Goal: Task Accomplishment & Management: Complete application form

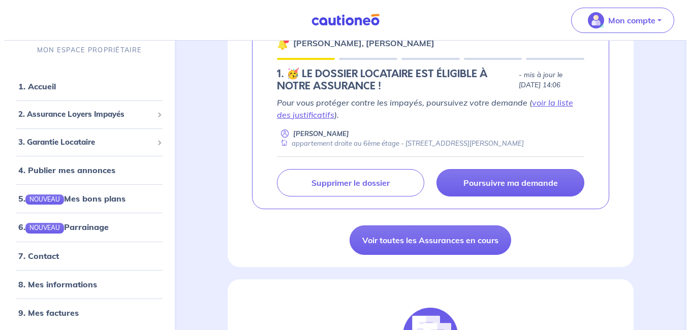
scroll to position [198, 0]
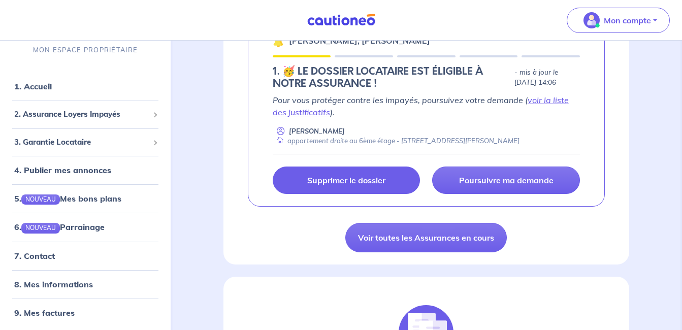
click at [374, 175] on link "Supprimer le dossier" at bounding box center [347, 180] width 148 height 27
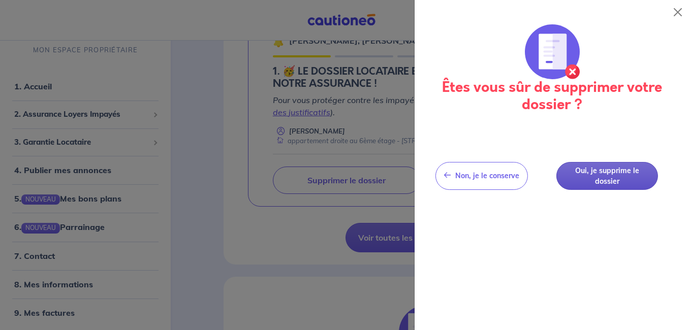
click at [611, 173] on button "Oui, je supprime le dossier" at bounding box center [607, 176] width 102 height 28
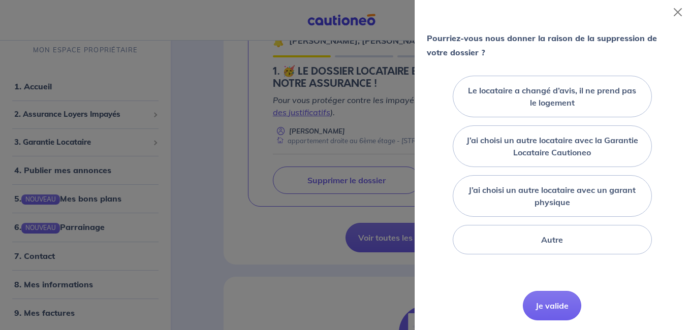
scroll to position [86, 0]
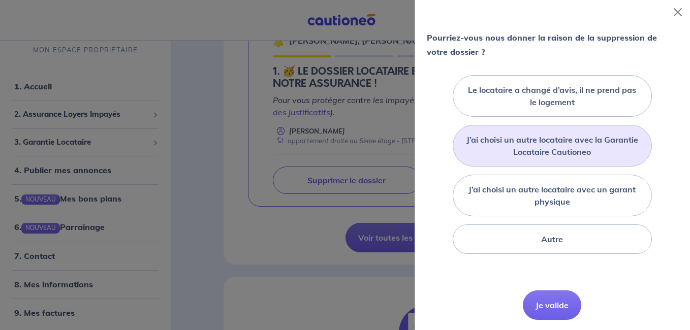
click at [556, 158] on label "J’ai choisi un autre locataire avec la Garantie Locataire Cautioneo" at bounding box center [552, 146] width 174 height 24
click at [0, 0] on input "J’ai choisi un autre locataire avec la Garantie Locataire Cautioneo" at bounding box center [0, 0] width 0 height 0
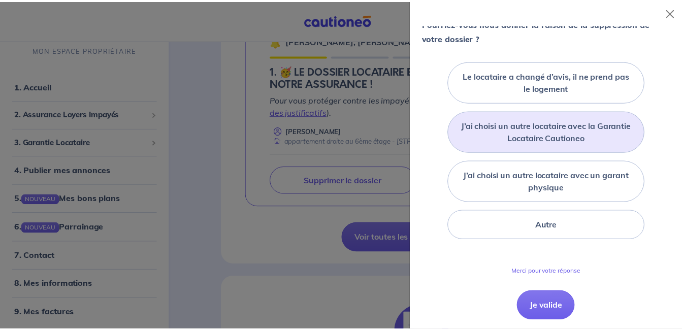
scroll to position [101, 0]
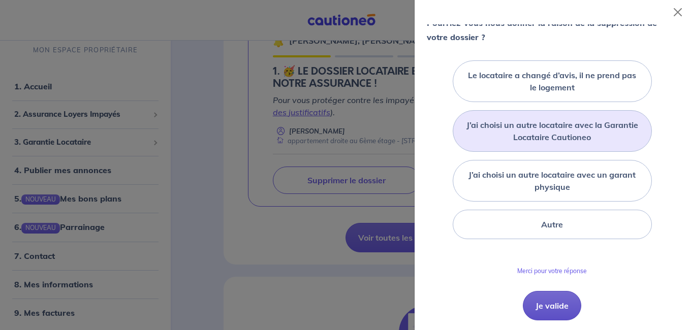
click at [548, 321] on button "Je valide" at bounding box center [552, 305] width 58 height 29
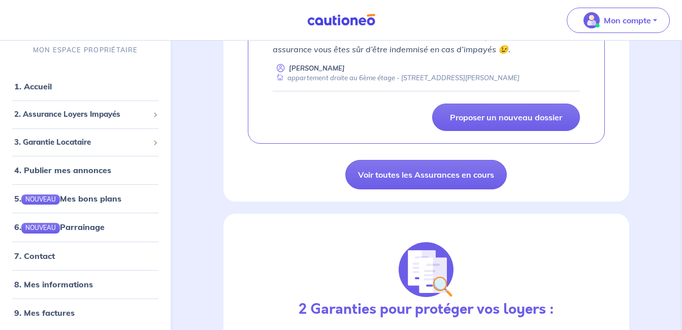
scroll to position [269, 0]
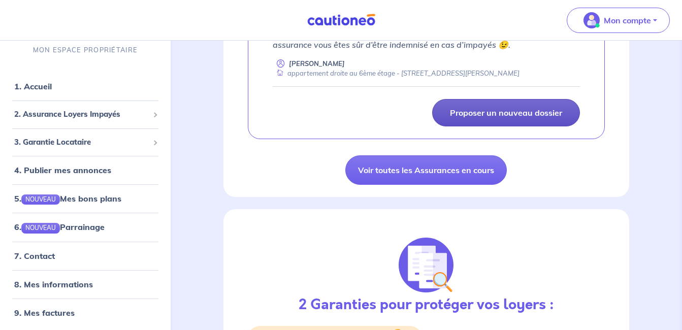
click at [497, 122] on link "Proposer un nouveau dossier" at bounding box center [506, 112] width 148 height 27
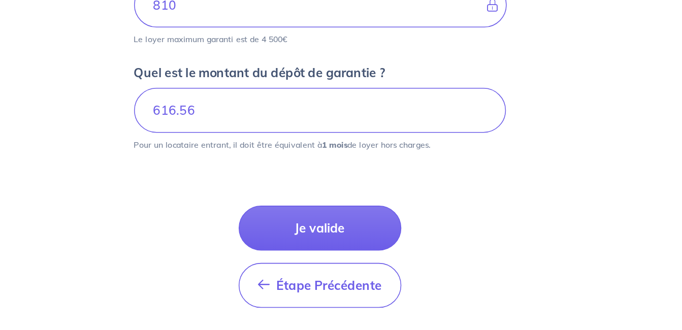
scroll to position [522, 0]
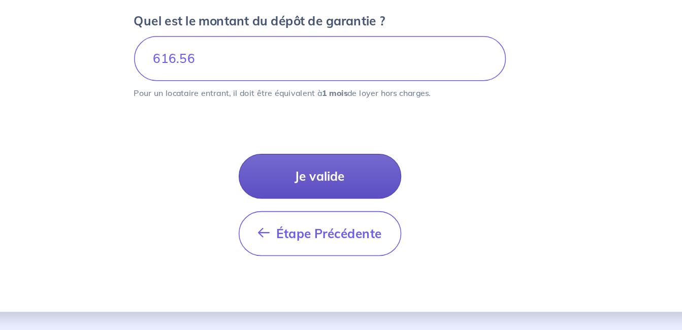
click at [355, 225] on button "Je valide" at bounding box center [341, 228] width 107 height 29
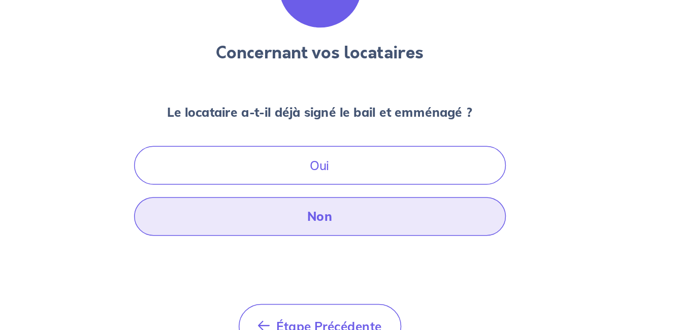
click at [355, 254] on button "Non" at bounding box center [341, 255] width 244 height 25
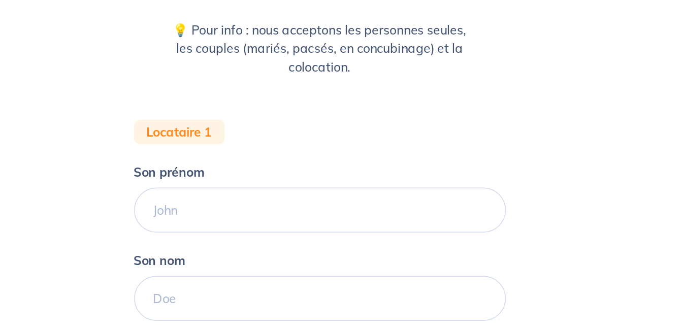
scroll to position [72, 0]
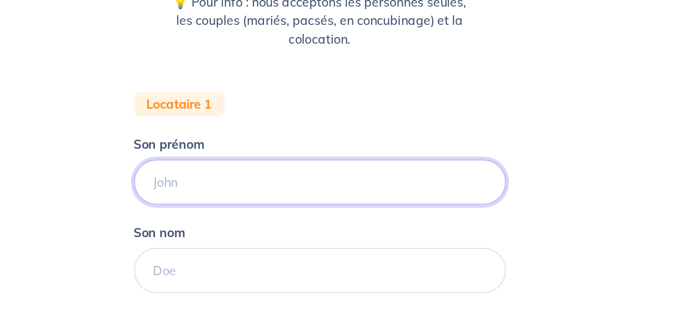
click at [272, 233] on input "Son prénom" at bounding box center [341, 232] width 244 height 29
type input "Smail"
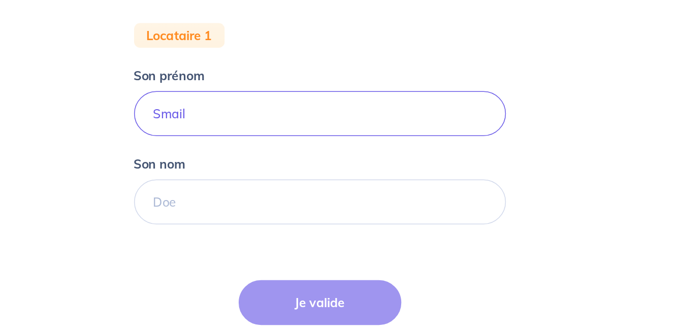
scroll to position [125, 0]
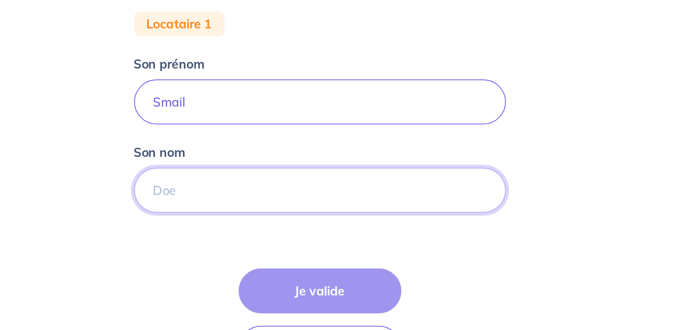
click at [261, 240] on input "Son nom" at bounding box center [341, 238] width 244 height 29
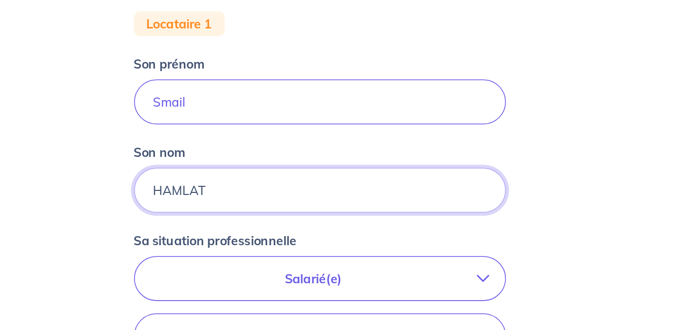
type input "HAMLAT"
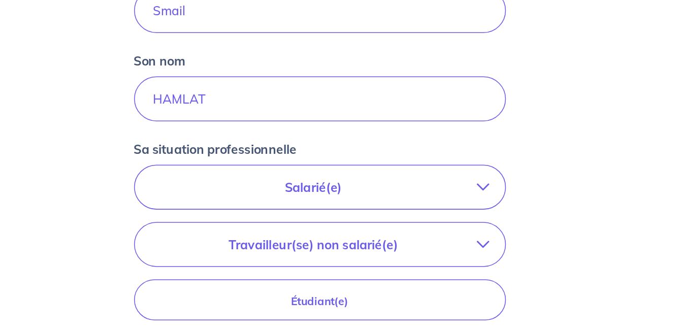
scroll to position [184, 0]
click at [405, 243] on button "Salarié(e)" at bounding box center [341, 237] width 243 height 28
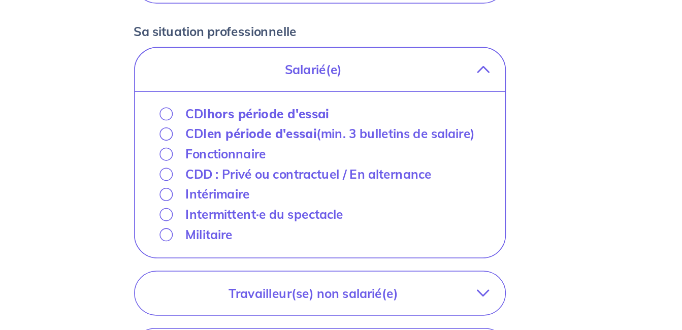
scroll to position [263, 0]
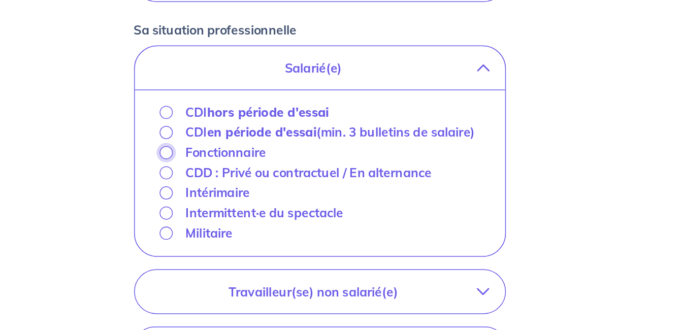
click at [241, 218] on input "Fonctionnaire" at bounding box center [240, 213] width 9 height 9
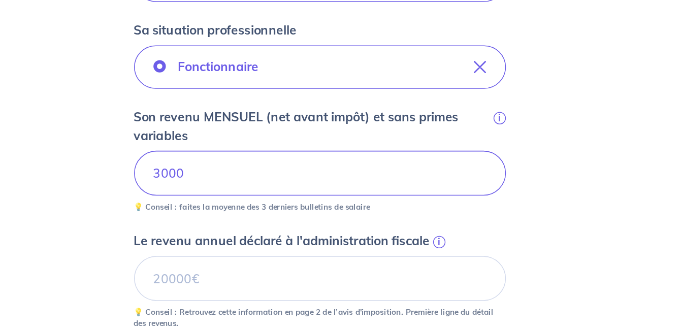
click at [419, 273] on span "i" at bounding box center [420, 272] width 8 height 8
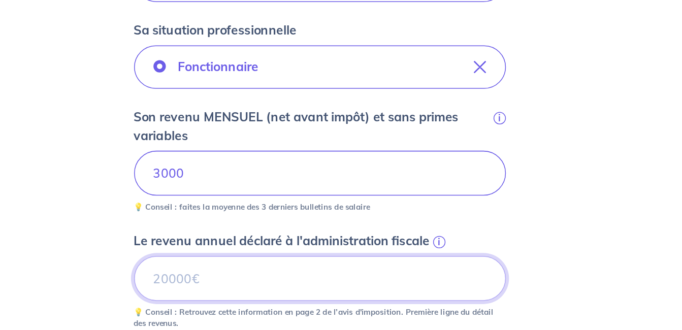
click at [419, 281] on input "Le revenu annuel déclaré à l'administration fiscale i" at bounding box center [341, 295] width 244 height 29
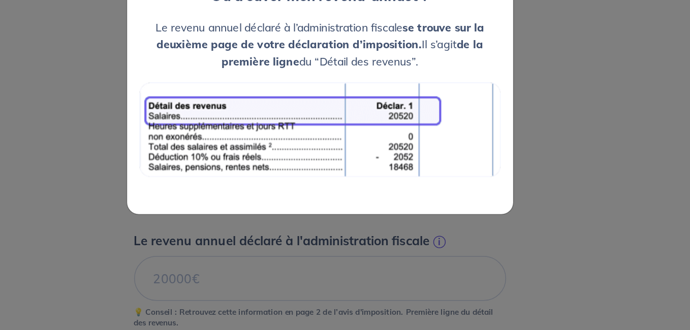
click at [320, 263] on div "Où trouver mon revenu  annuel ? Le revenu annuel déclaré à l’administration fis…" at bounding box center [345, 165] width 690 height 330
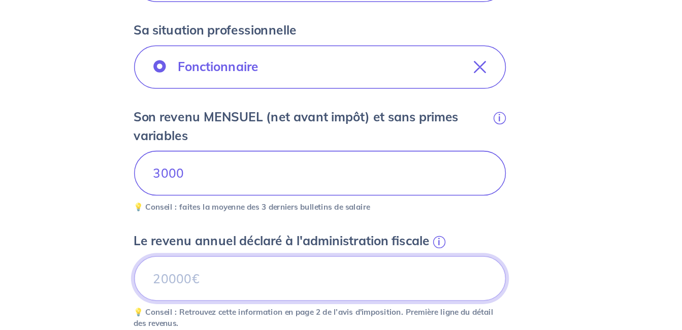
click at [263, 300] on input "Le revenu annuel déclaré à l'administration fiscale i" at bounding box center [341, 295] width 244 height 29
type input "54213"
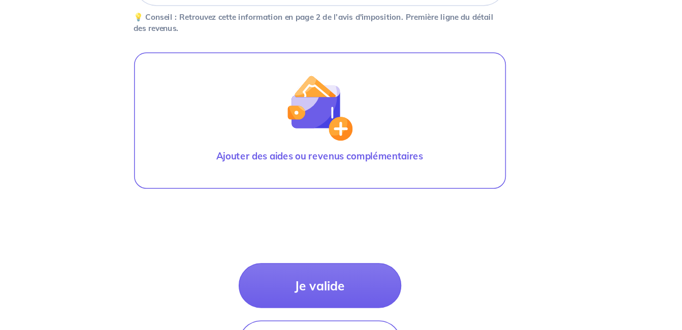
scroll to position [485, 0]
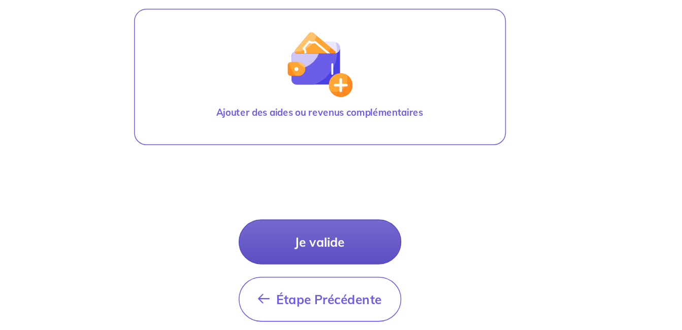
click at [356, 276] on button "Je valide" at bounding box center [341, 272] width 107 height 29
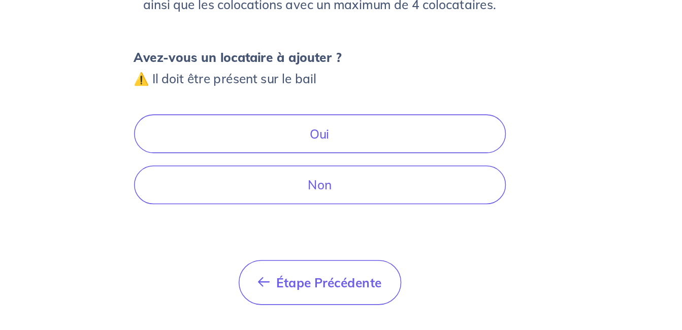
scroll to position [77, 0]
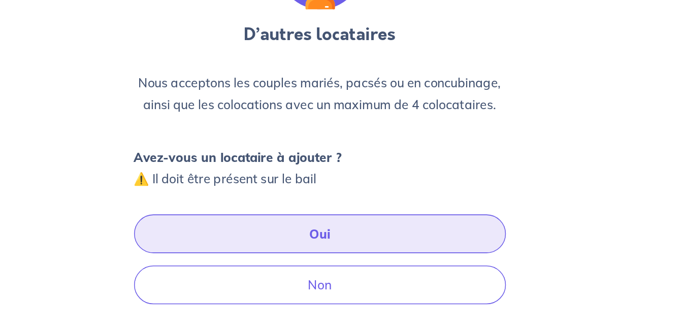
click at [363, 205] on button "Oui" at bounding box center [341, 201] width 244 height 25
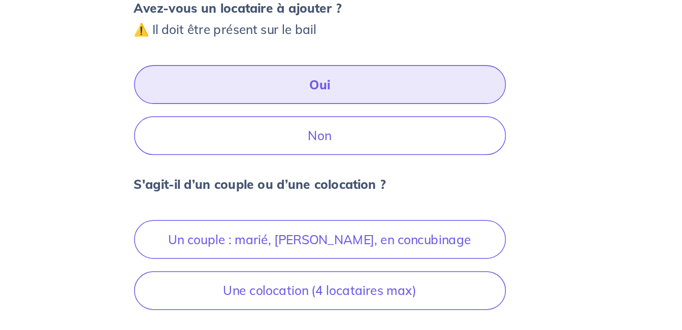
scroll to position [111, 0]
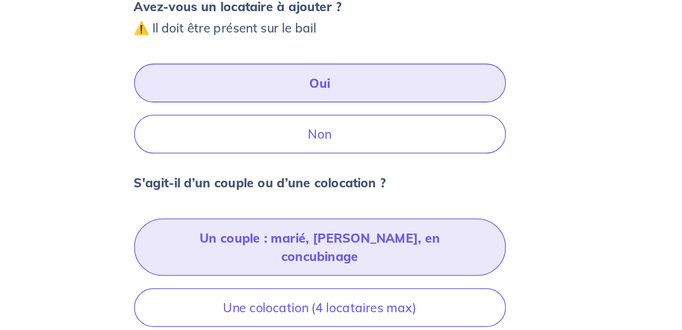
click at [357, 269] on button "Un couple : marié, [PERSON_NAME], en concubinage" at bounding box center [341, 276] width 244 height 38
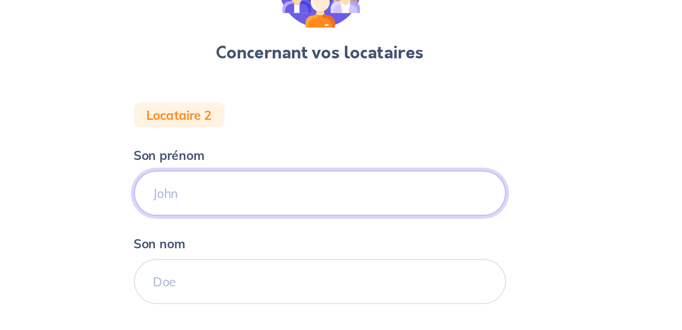
click at [269, 239] on input "Son prénom" at bounding box center [341, 240] width 244 height 29
type input "[PERSON_NAME]"
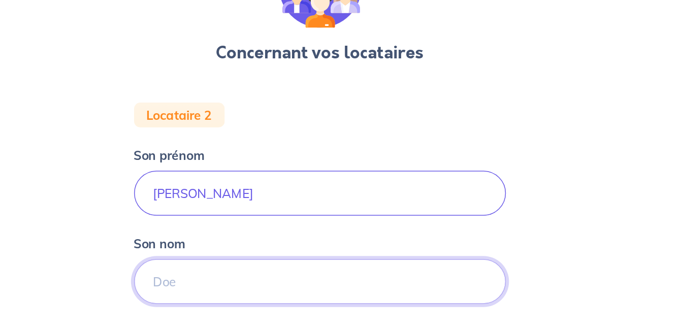
click at [259, 301] on input "Son nom" at bounding box center [341, 297] width 244 height 29
type input "HAMLAT"
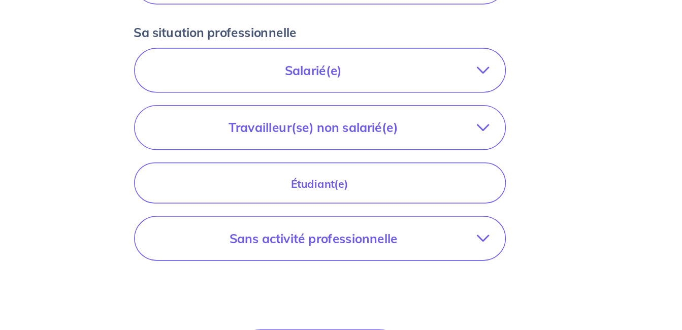
scroll to position [204, 0]
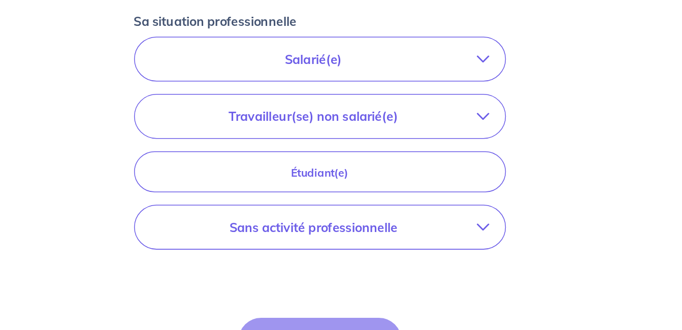
click at [399, 270] on button "Sans activité professionnelle" at bounding box center [341, 262] width 243 height 28
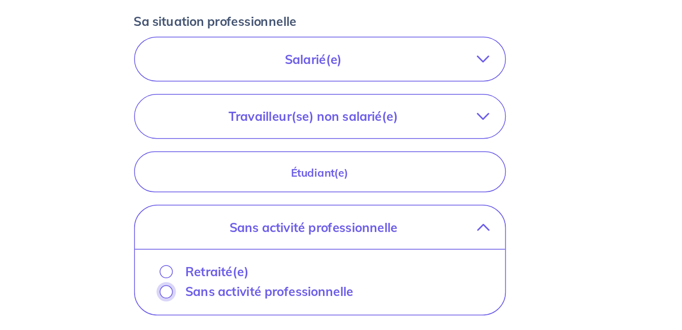
click at [242, 305] on input "Sans activité professionnelle" at bounding box center [240, 305] width 9 height 9
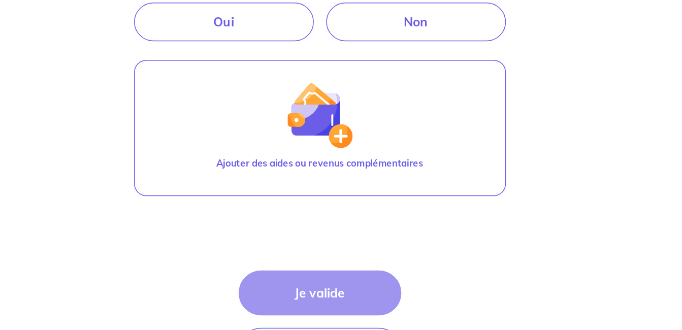
scroll to position [360, 0]
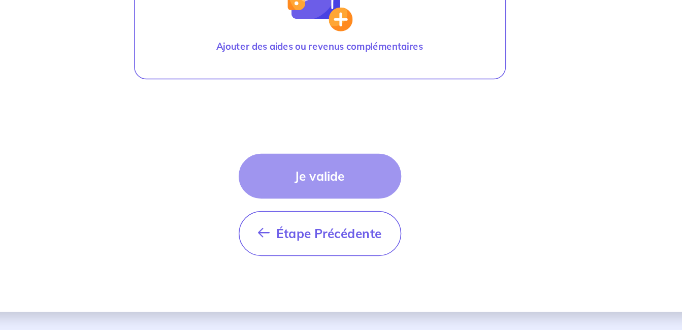
click at [340, 224] on div "Étape Précédente Précédent Je valide Je valide" at bounding box center [341, 247] width 107 height 67
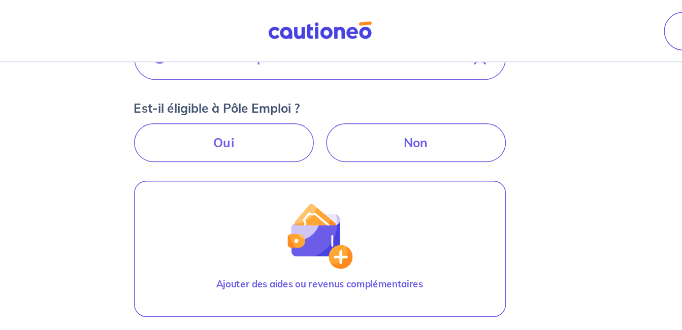
scroll to position [317, 0]
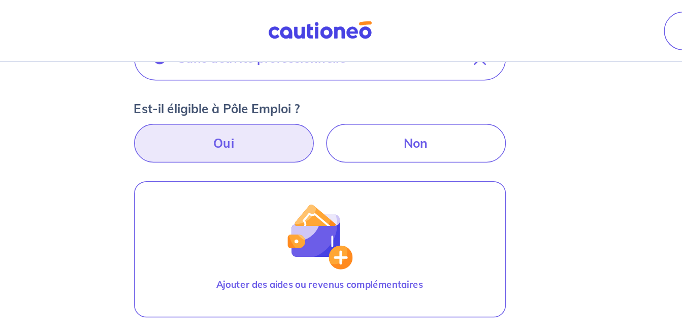
click at [293, 94] on label "Oui" at bounding box center [278, 93] width 118 height 25
click at [338, 88] on input "Oui" at bounding box center [341, 84] width 7 height 7
radio input "true"
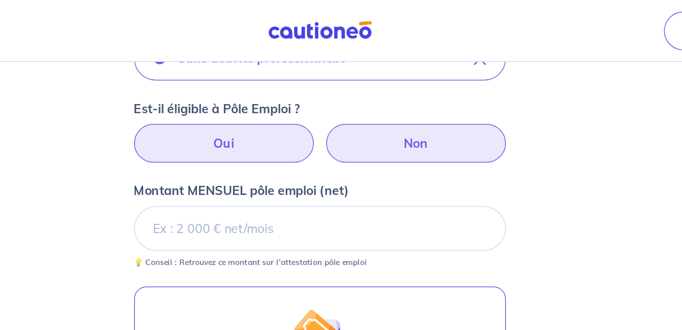
click at [414, 101] on label "Non" at bounding box center [404, 93] width 118 height 25
click at [344, 88] on input "Non" at bounding box center [341, 84] width 7 height 7
radio input "true"
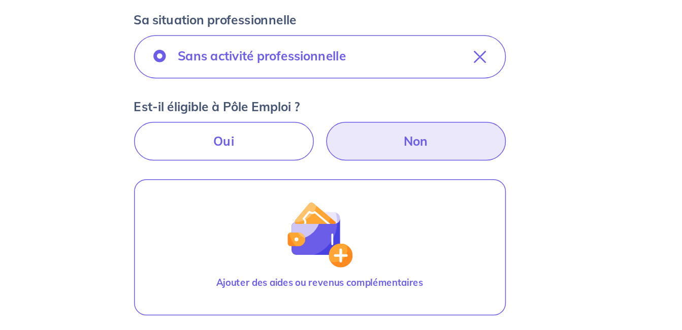
scroll to position [205, 0]
click at [411, 213] on label "Non" at bounding box center [404, 205] width 118 height 25
click at [344, 200] on input "Non" at bounding box center [341, 196] width 7 height 7
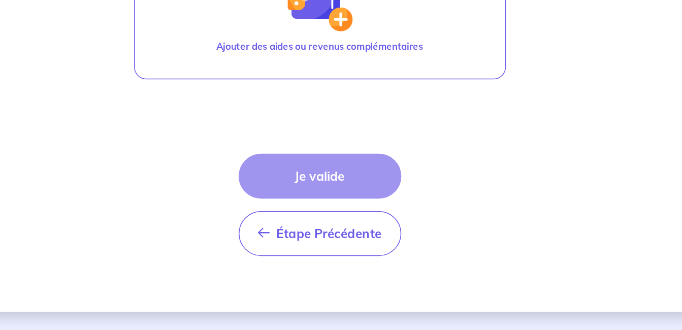
scroll to position [360, 0]
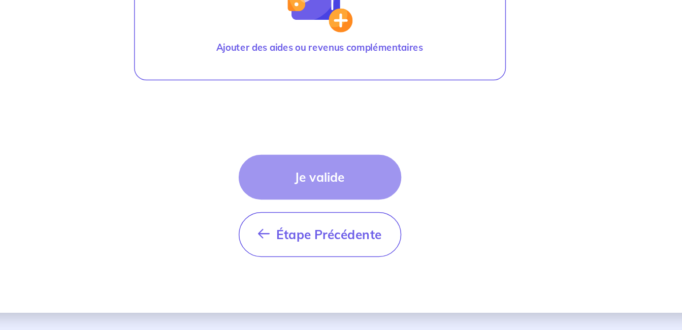
click at [347, 230] on div "Étape Précédente Précédent Je valide Je valide" at bounding box center [341, 247] width 107 height 67
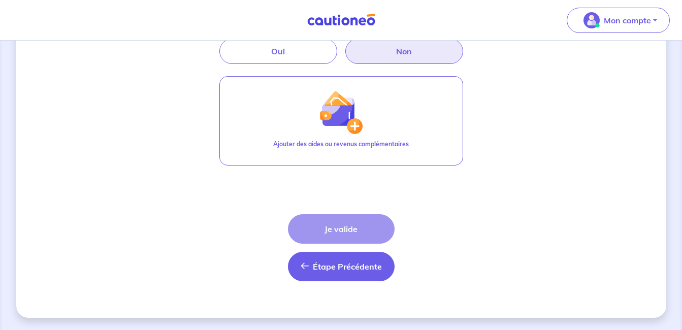
click at [339, 268] on span "Étape Précédente" at bounding box center [347, 267] width 69 height 10
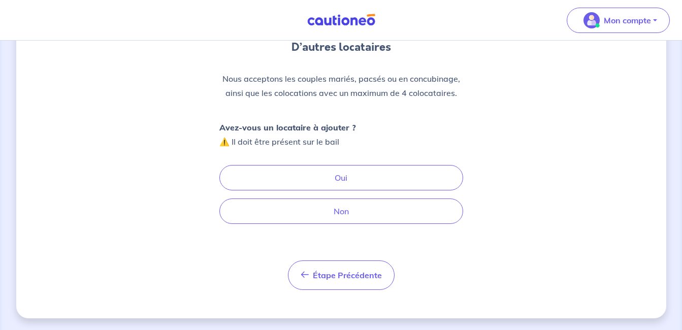
scroll to position [102, 0]
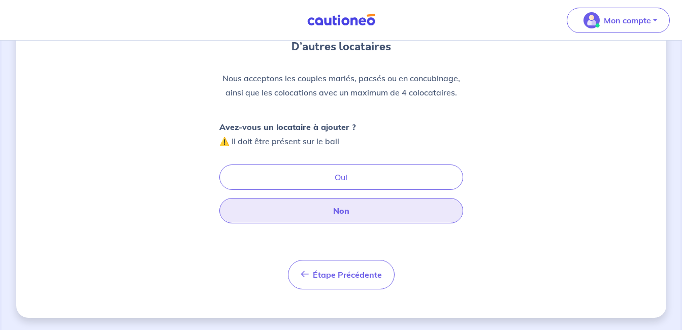
click at [364, 216] on button "Non" at bounding box center [341, 210] width 244 height 25
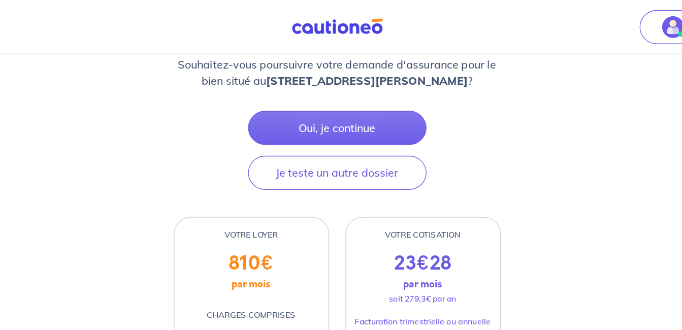
scroll to position [85, 0]
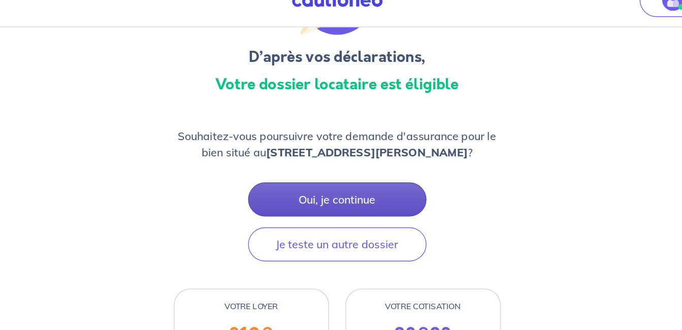
click at [343, 169] on button "Oui, je continue" at bounding box center [341, 168] width 133 height 25
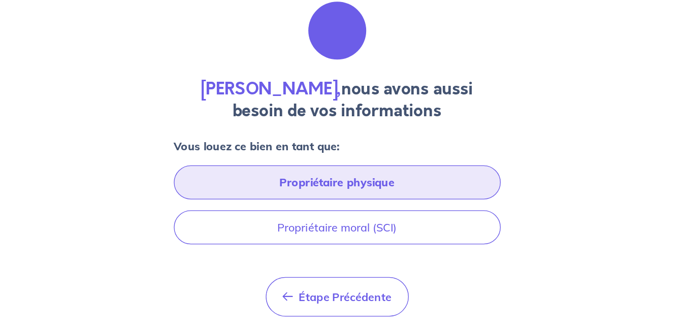
click at [419, 228] on button "Propriétaire physique" at bounding box center [341, 217] width 244 height 25
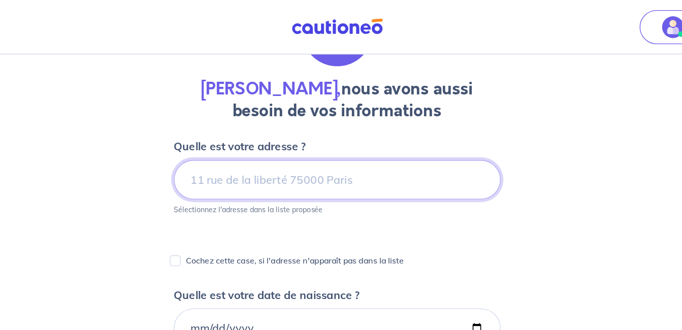
scroll to position [81, 0]
click at [317, 132] on input at bounding box center [341, 134] width 244 height 29
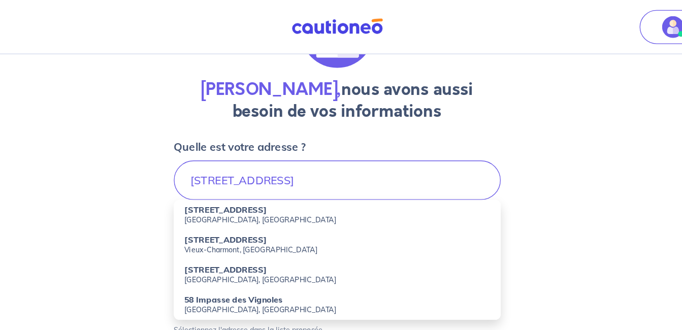
click at [252, 157] on strong "[STREET_ADDRESS]" at bounding box center [258, 157] width 61 height 8
type input "[STREET_ADDRESS]"
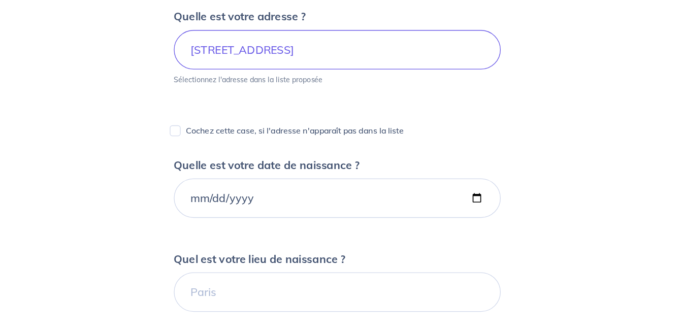
scroll to position [98, 0]
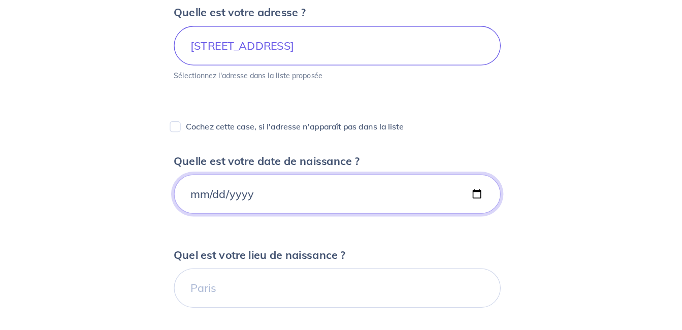
click at [317, 224] on input "Quelle est votre date de naissance ?" at bounding box center [341, 228] width 244 height 29
type input "[DATE]"
click at [366, 260] on form "Quelle est votre adresse ? [STREET_ADDRESS] Sélectionnez l'adresse dans la list…" at bounding box center [341, 335] width 244 height 497
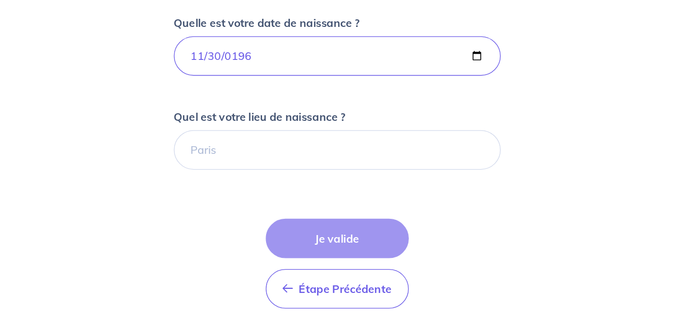
scroll to position [204, 0]
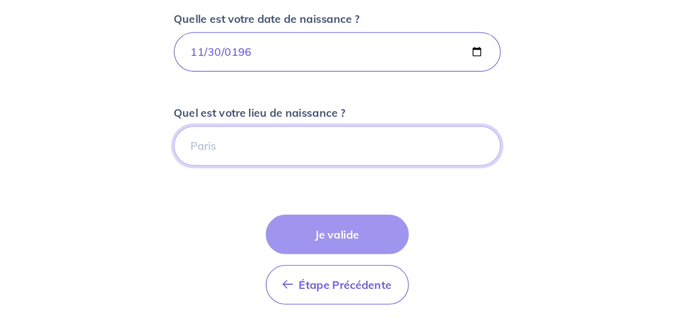
click at [250, 187] on input "Quel est votre lieu de naissance ?" at bounding box center [341, 192] width 244 height 29
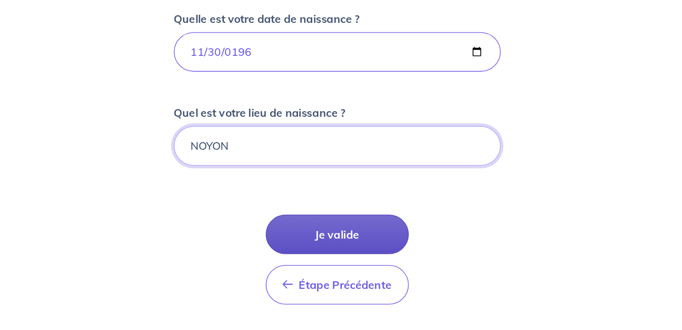
type input "NOYON"
click at [344, 255] on button "Je valide" at bounding box center [341, 258] width 107 height 29
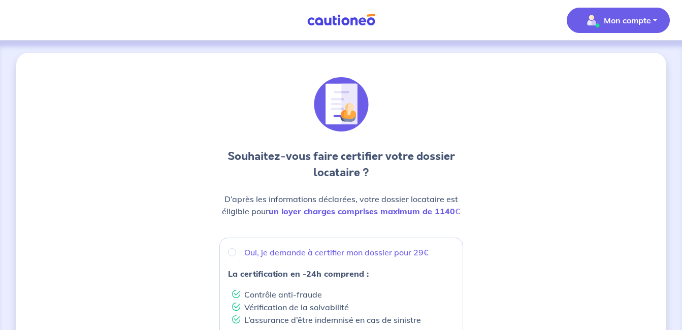
click at [647, 25] on p "Mon compte" at bounding box center [627, 20] width 47 height 12
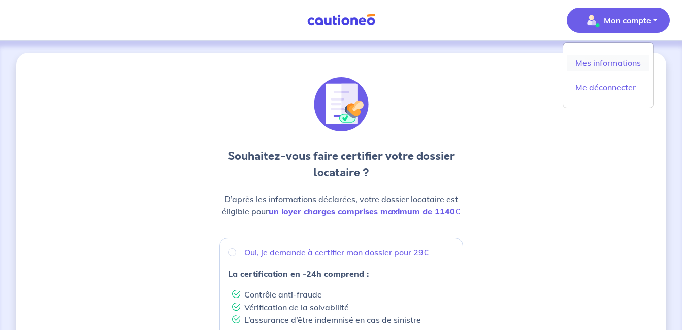
click at [603, 59] on link "Mes informations" at bounding box center [608, 63] width 82 height 16
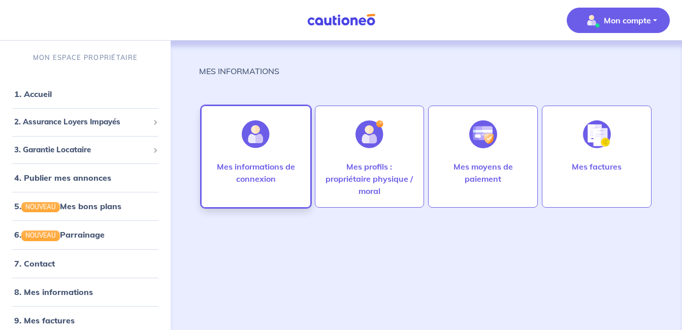
click at [261, 149] on div at bounding box center [256, 134] width 44 height 52
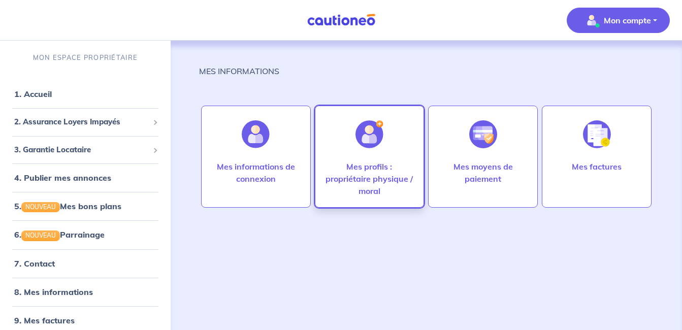
click at [387, 179] on p "Mes profils : propriétaire physique / moral" at bounding box center [370, 179] width 88 height 37
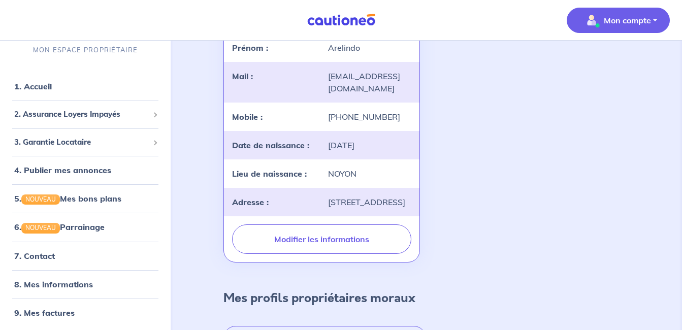
click at [387, 179] on div "NOYON" at bounding box center [370, 174] width 96 height 12
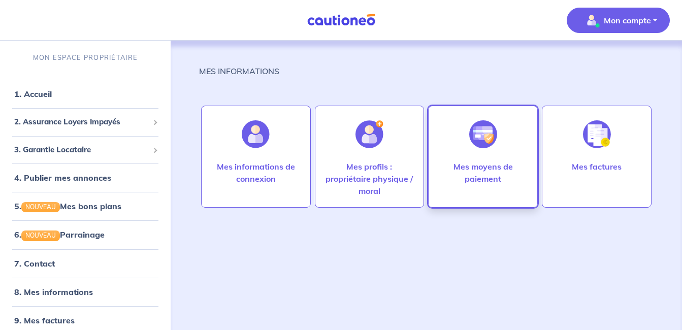
click at [494, 196] on div "Mes moyens de paiement" at bounding box center [483, 183] width 105 height 45
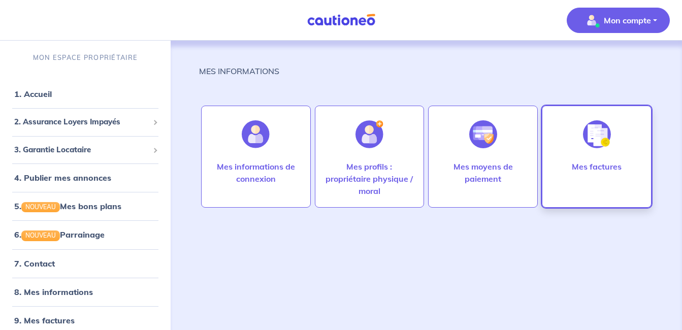
click at [598, 186] on div "Mes factures" at bounding box center [597, 183] width 66 height 45
